Goal: Transaction & Acquisition: Purchase product/service

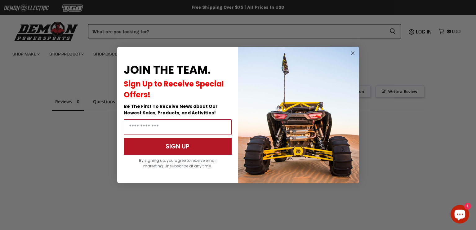
scroll to position [423, 0]
